Goal: Transaction & Acquisition: Obtain resource

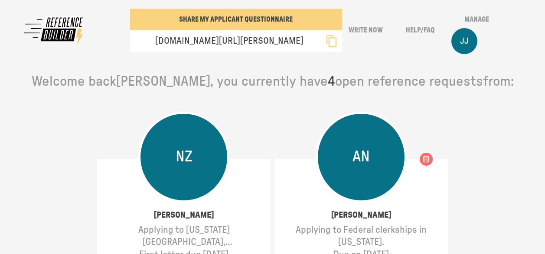
scroll to position [121, 0]
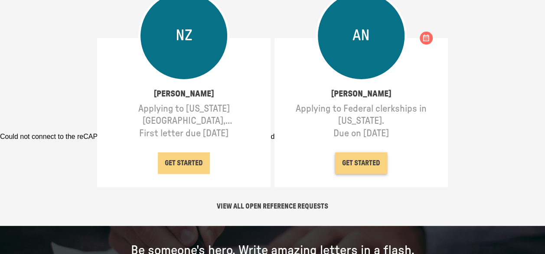
click at [360, 163] on button "GET STARTED" at bounding box center [361, 163] width 52 height 22
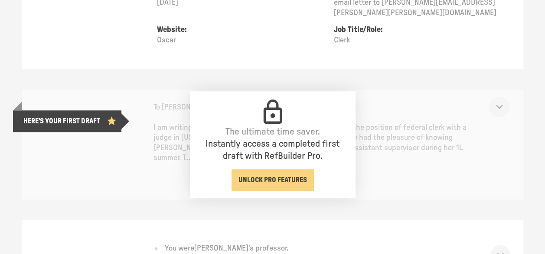
scroll to position [300, 0]
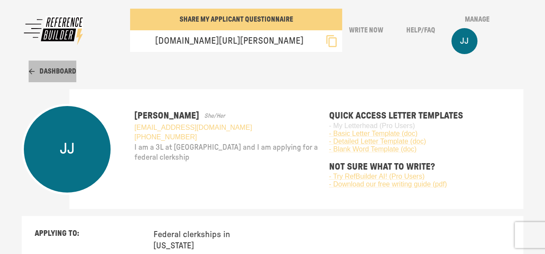
click at [56, 71] on button "Dashboard" at bounding box center [53, 72] width 48 height 22
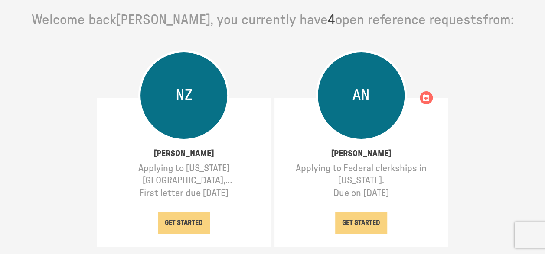
scroll to position [75, 0]
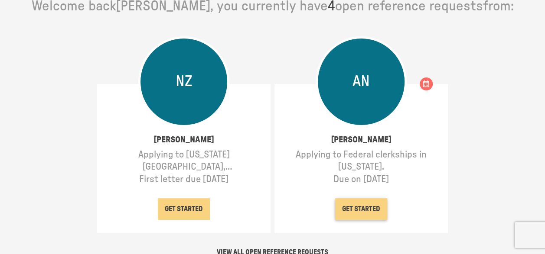
click at [362, 211] on button "GET STARTED" at bounding box center [361, 209] width 52 height 22
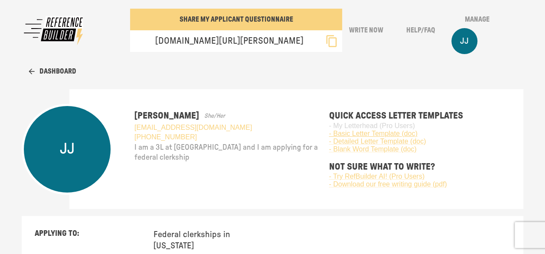
click at [373, 134] on link "- Basic Letter Template (doc)" at bounding box center [426, 134] width 194 height 8
click at [379, 143] on link "- Detailed Letter Template (doc)" at bounding box center [426, 142] width 194 height 8
click at [366, 147] on link "- Blank Word Template (doc)" at bounding box center [426, 150] width 194 height 8
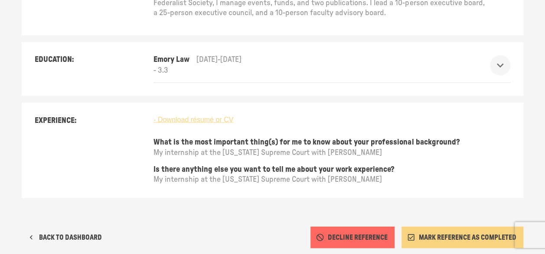
scroll to position [762, 0]
